Goal: Task Accomplishment & Management: Complete application form

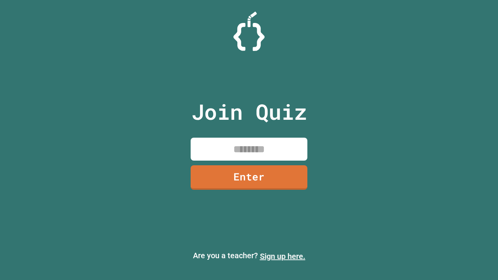
click at [283, 256] on link "Sign up here." at bounding box center [283, 256] width 46 height 9
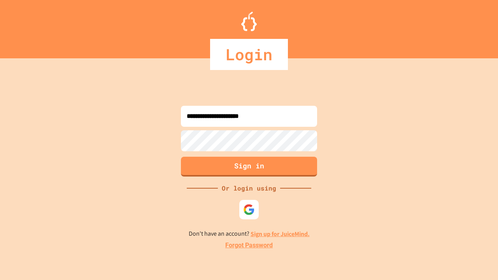
type input "**********"
